Goal: Information Seeking & Learning: Learn about a topic

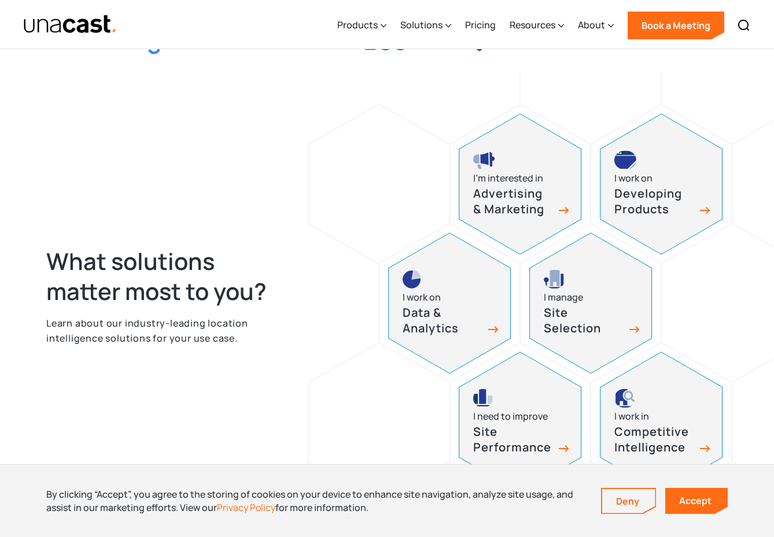
scroll to position [388, 0]
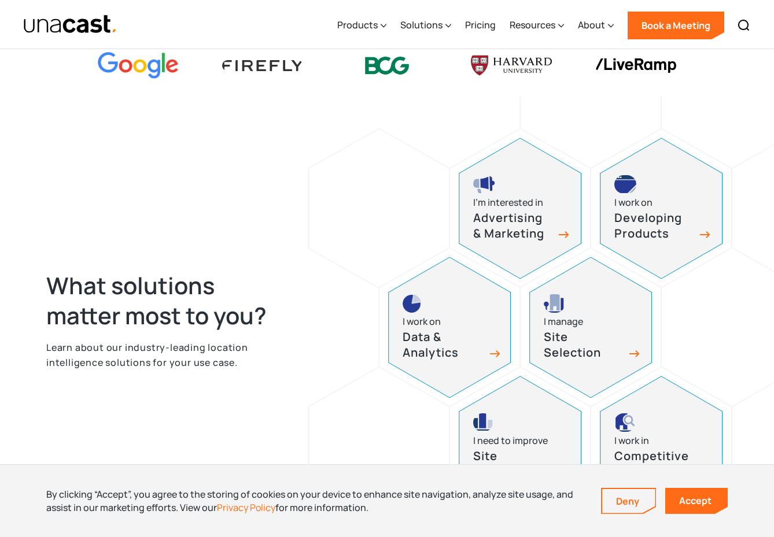
click at [460, 330] on h3 "Data & Analytics" at bounding box center [443, 345] width 81 height 31
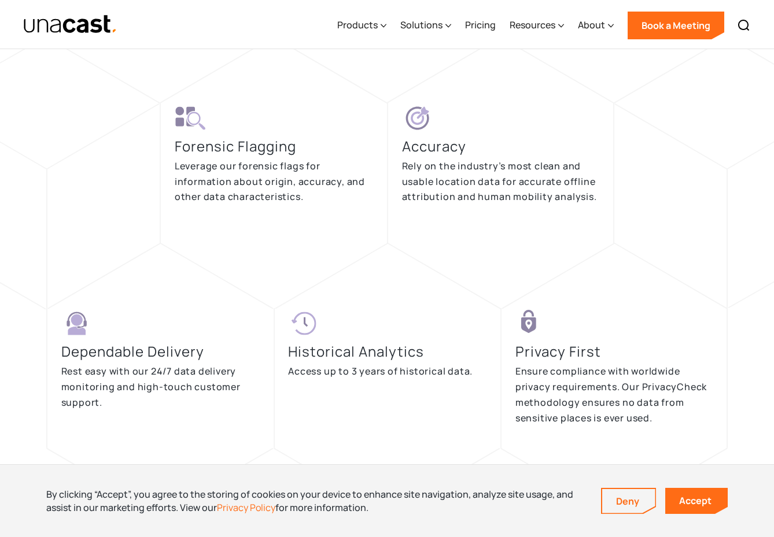
scroll to position [2467, 0]
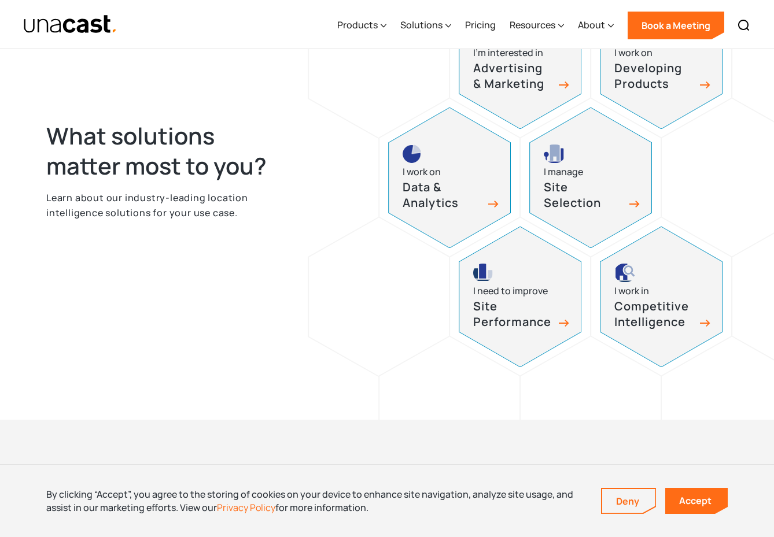
scroll to position [539, 0]
